Goal: Check status: Check status

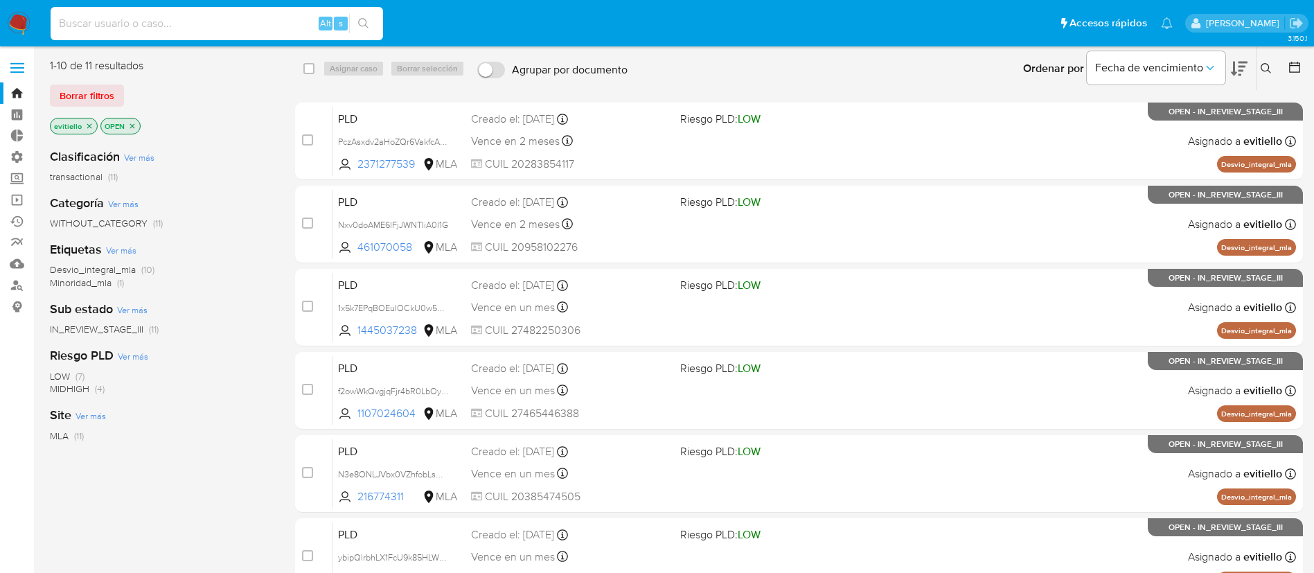
click at [195, 22] on input at bounding box center [217, 24] width 332 height 18
click at [25, 19] on img at bounding box center [19, 24] width 24 height 24
click at [197, 15] on input at bounding box center [217, 24] width 332 height 18
paste input "6Kb8y1CYkwjDUzmGkO3ZLwsd"
type input "6Kb8y1CYkwjDUzmGkO3ZLwsd"
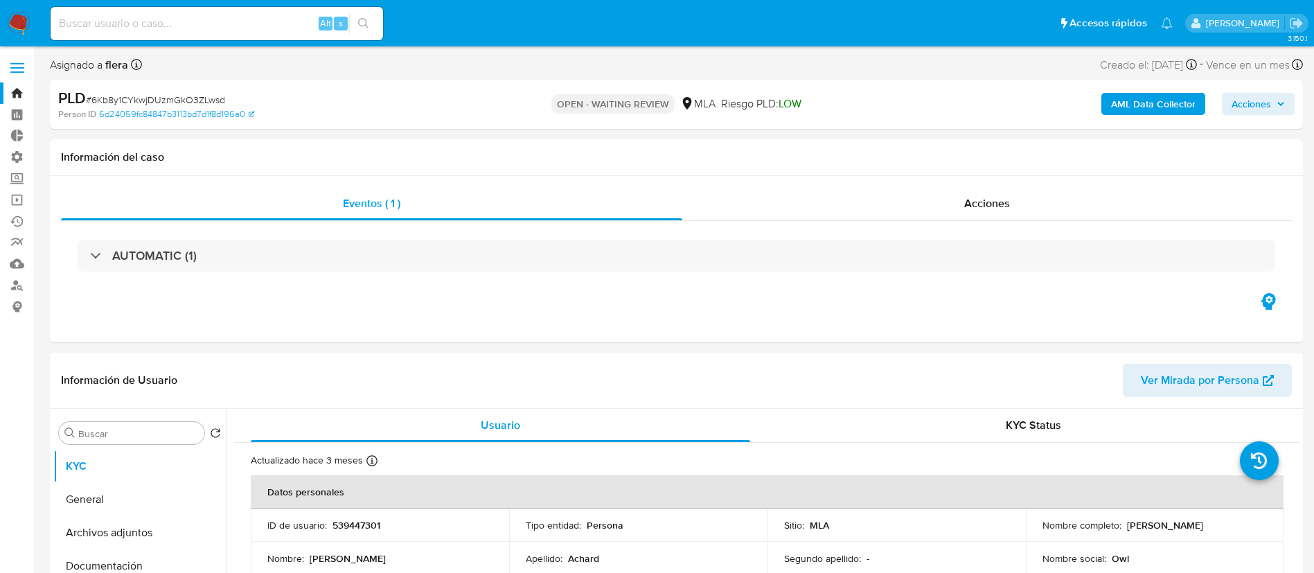
select select "10"
click at [885, 216] on div "Acciones" at bounding box center [986, 203] width 609 height 33
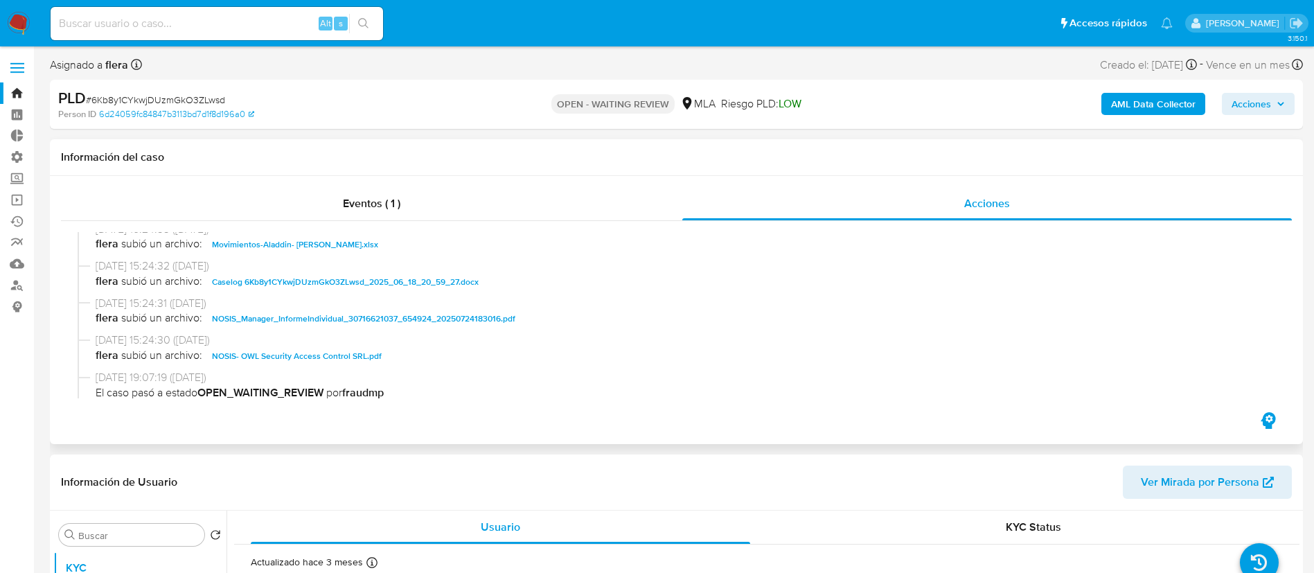
scroll to position [121, 0]
click at [235, 415] on div "Eventos ( 1 ) Acciones 01/08/2025 15:24:54 (hace 10 días) flera subió un archiv…" at bounding box center [676, 310] width 1253 height 268
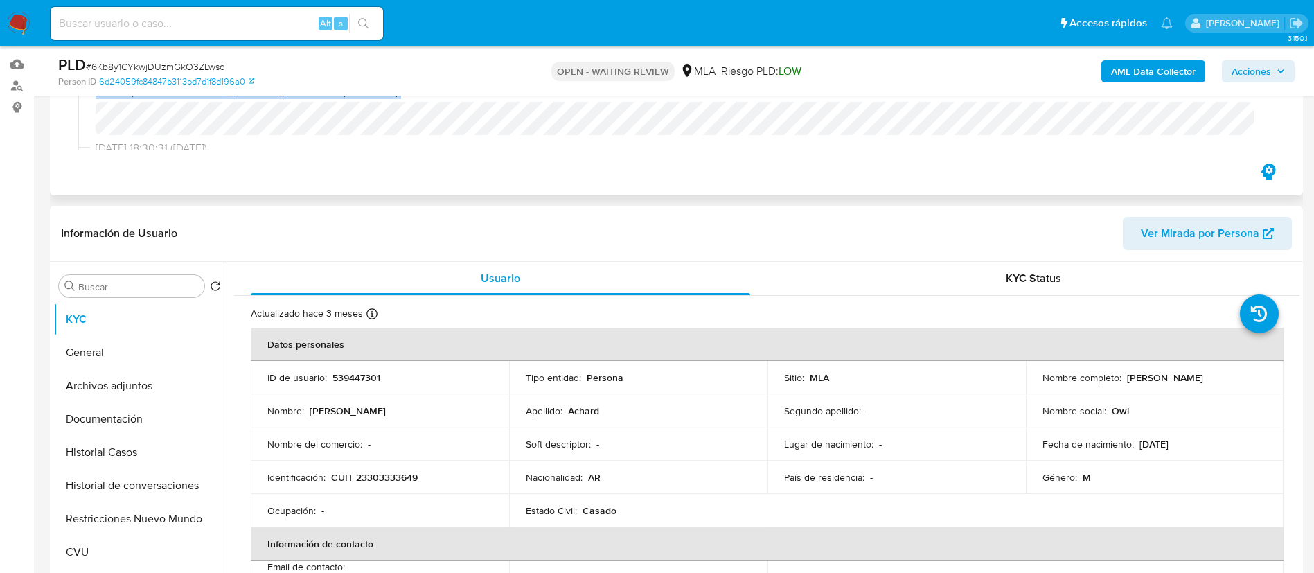
scroll to position [206, 0]
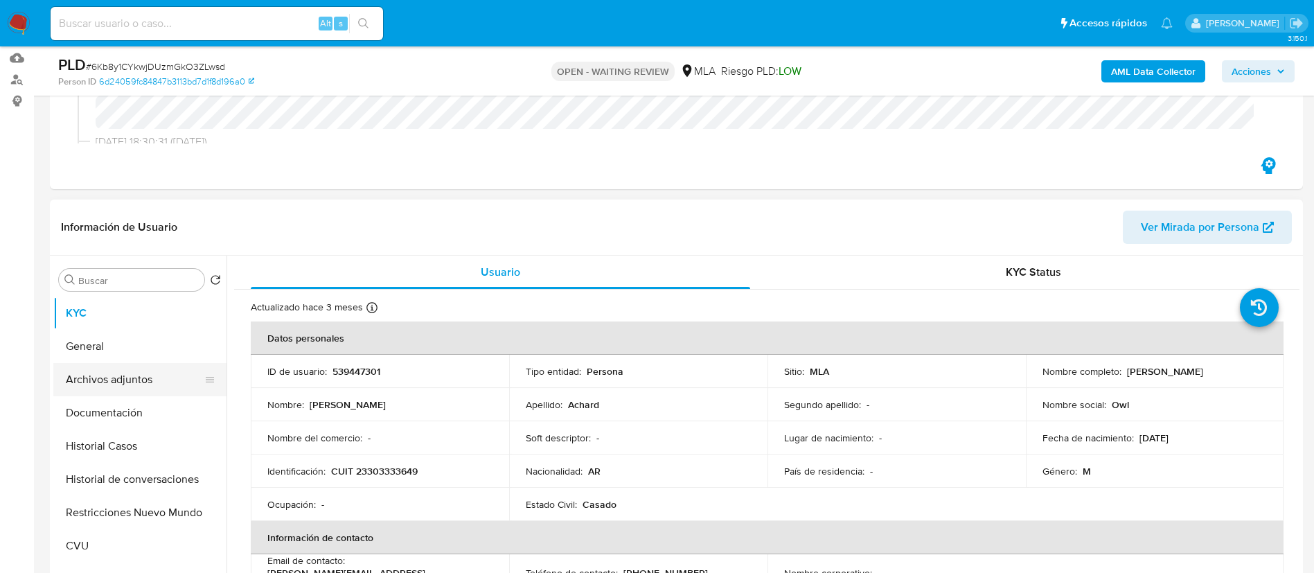
click at [177, 364] on button "Archivos adjuntos" at bounding box center [134, 379] width 162 height 33
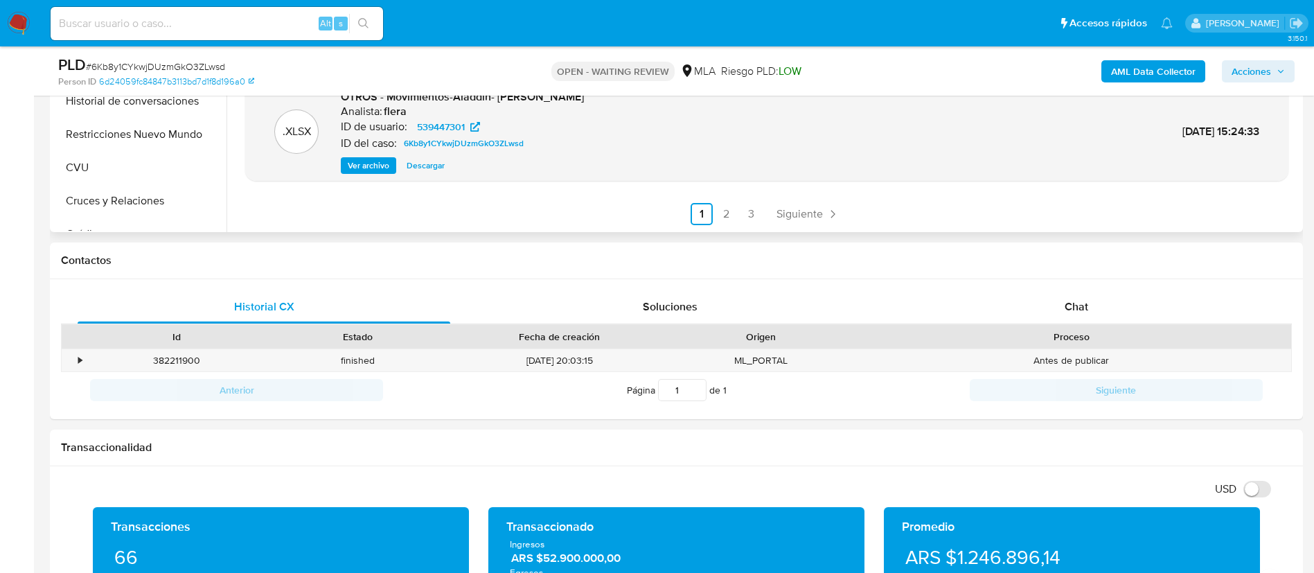
scroll to position [605, 0]
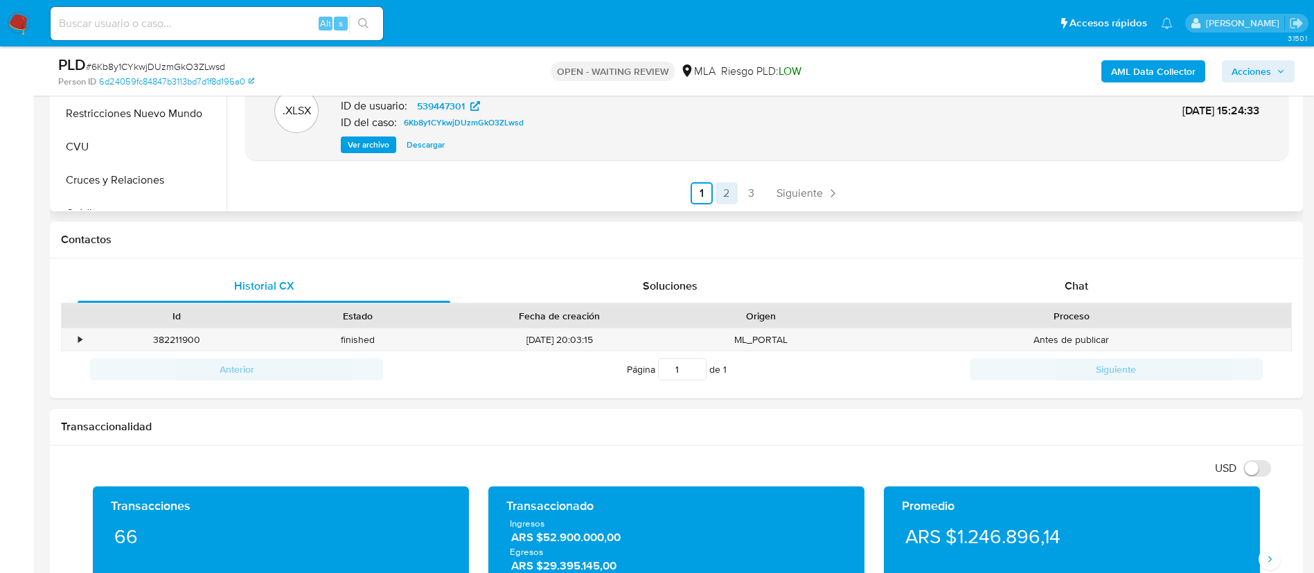
click at [725, 193] on link "2" at bounding box center [726, 193] width 22 height 22
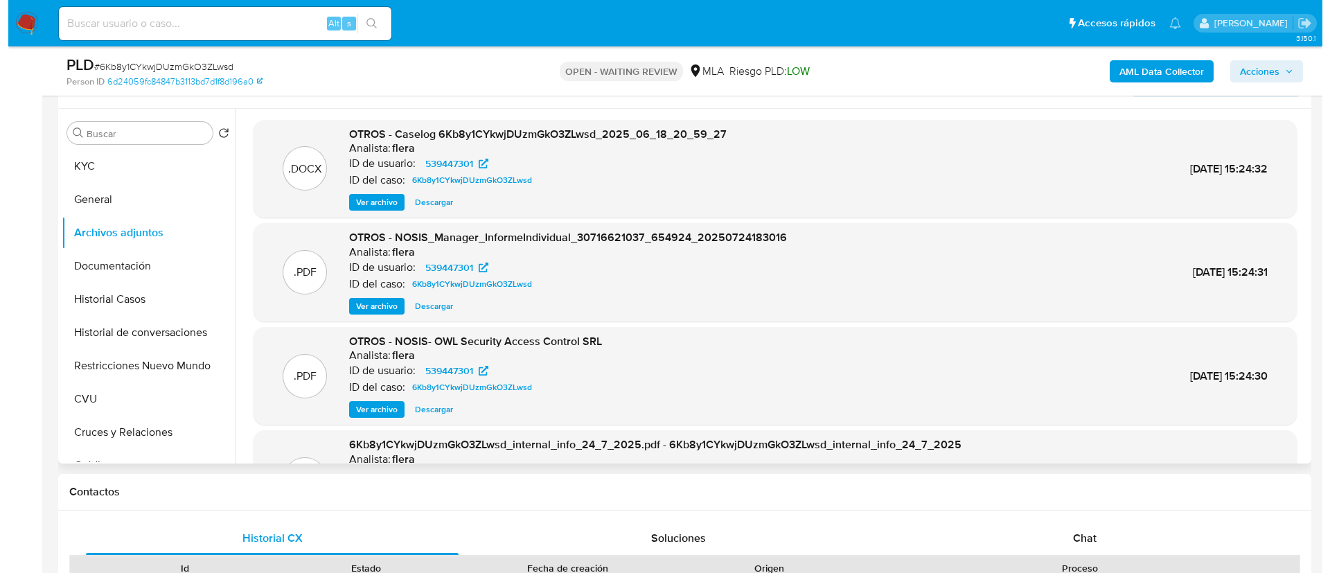
scroll to position [355, 0]
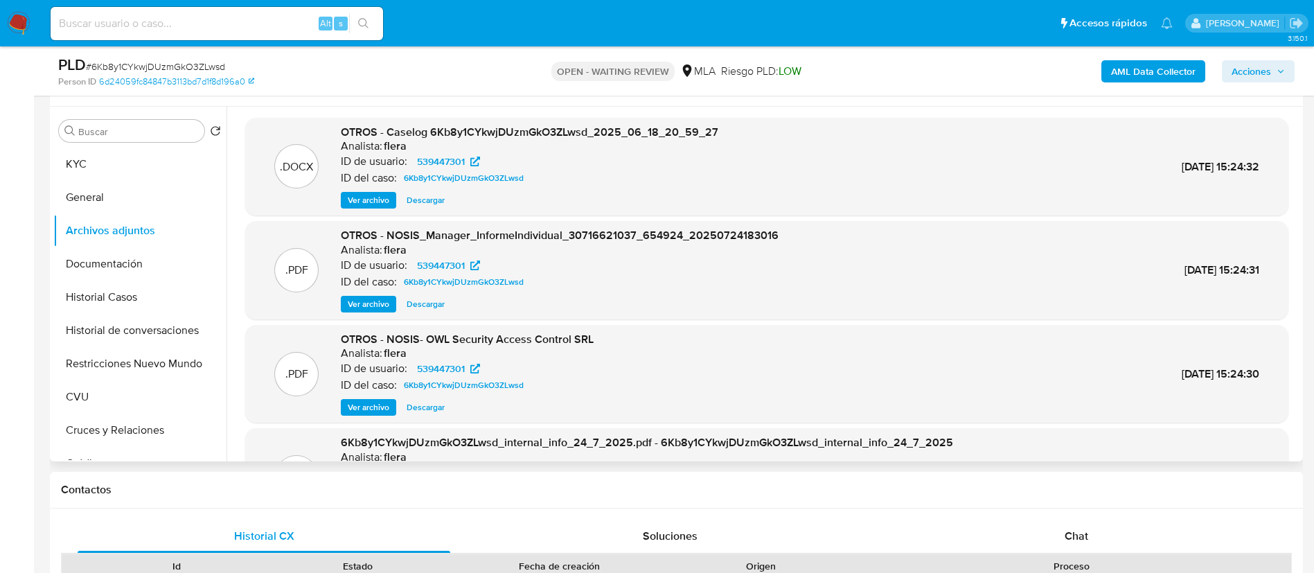
click at [382, 197] on span "Ver archivo" at bounding box center [369, 200] width 42 height 14
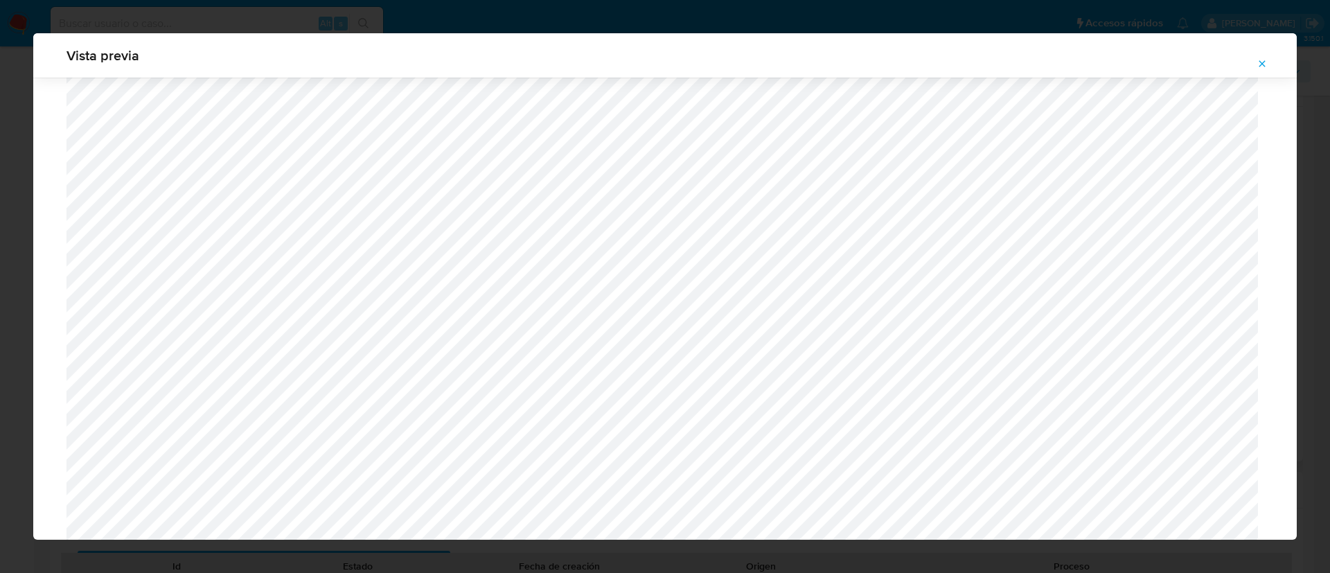
scroll to position [1265, 0]
click at [1265, 63] on icon "Attachment preview" at bounding box center [1261, 63] width 11 height 11
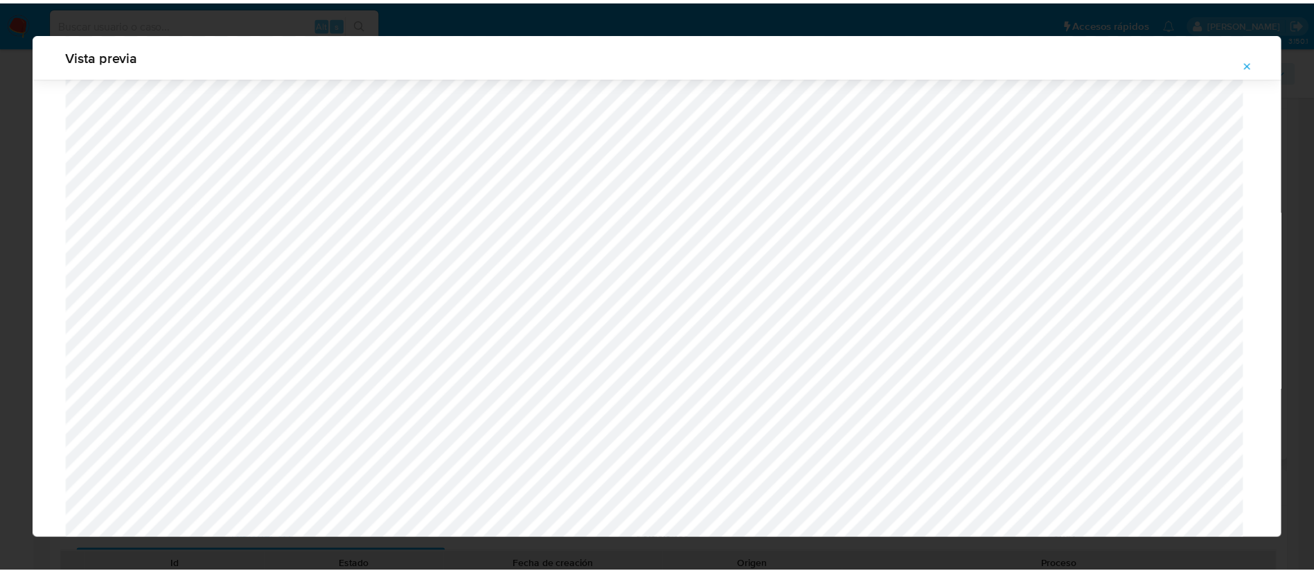
scroll to position [0, 0]
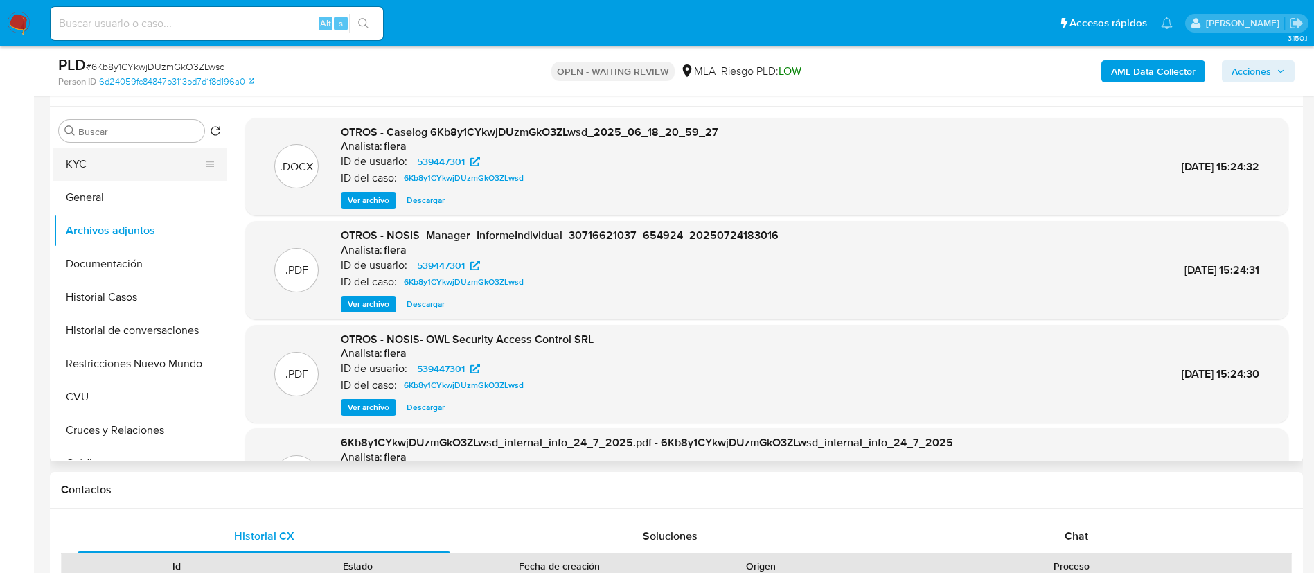
click at [176, 162] on button "KYC" at bounding box center [134, 164] width 162 height 33
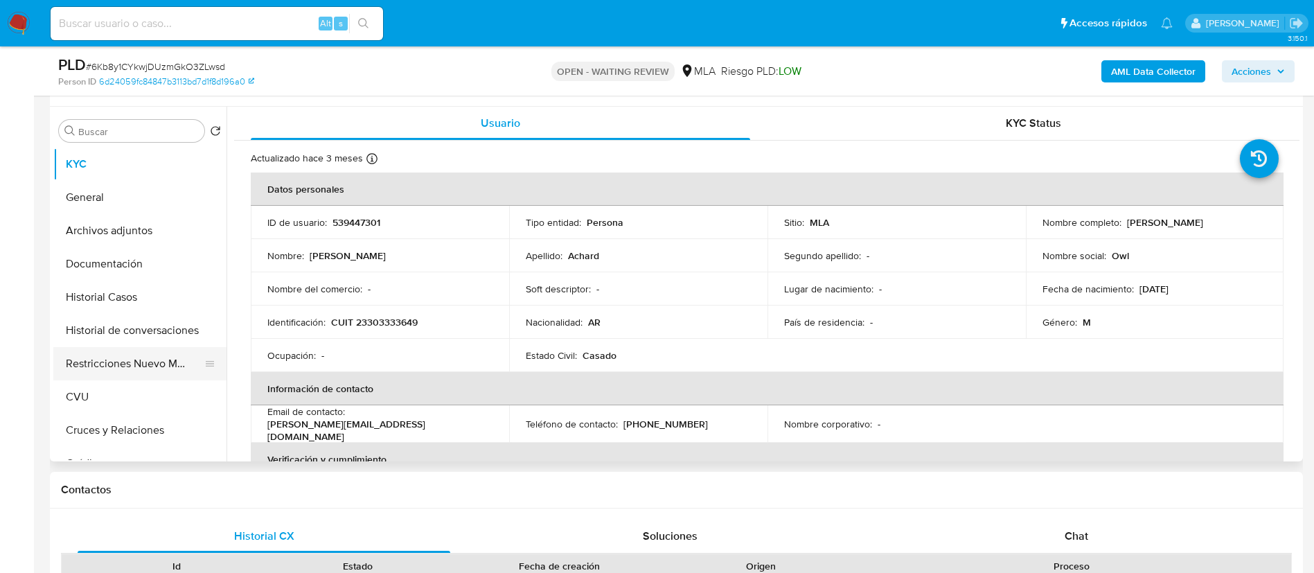
click at [126, 353] on button "Restricciones Nuevo Mundo" at bounding box center [134, 363] width 162 height 33
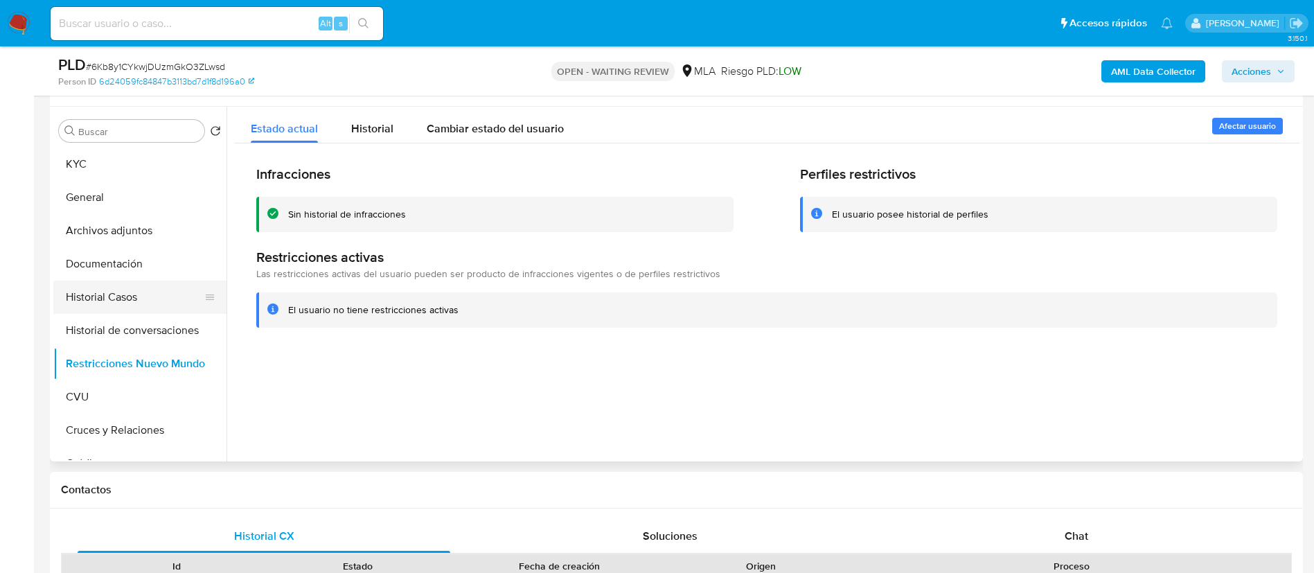
click at [105, 293] on button "Historial Casos" at bounding box center [134, 296] width 162 height 33
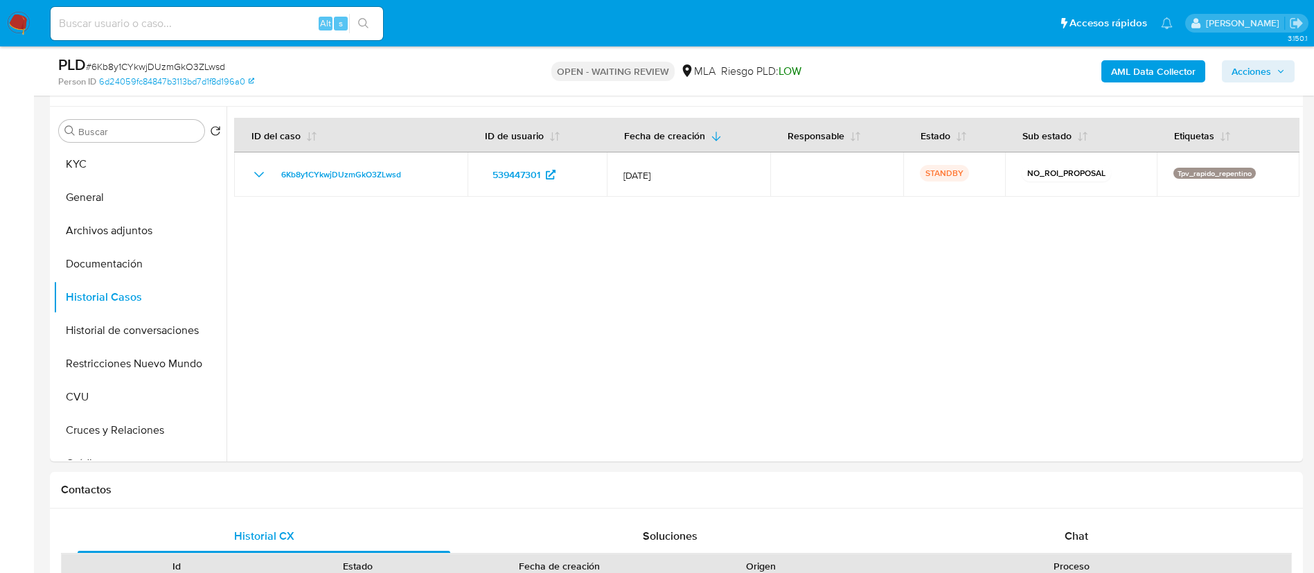
click at [178, 67] on span "# 6Kb8y1CYkwjDUzmGkO3ZLwsd" at bounding box center [155, 67] width 139 height 14
copy span "6Kb8y1CYkwjDUzmGkO3ZLwsd"
